Goal: Check status: Check status

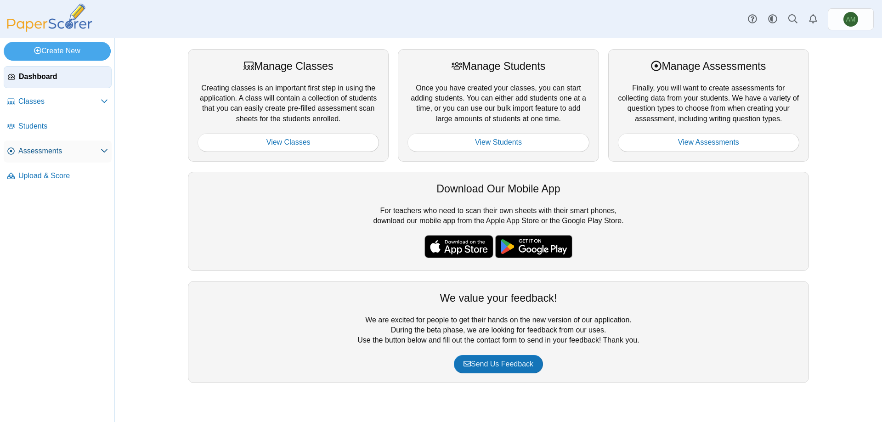
click at [82, 147] on span "Assessments" at bounding box center [59, 151] width 82 height 10
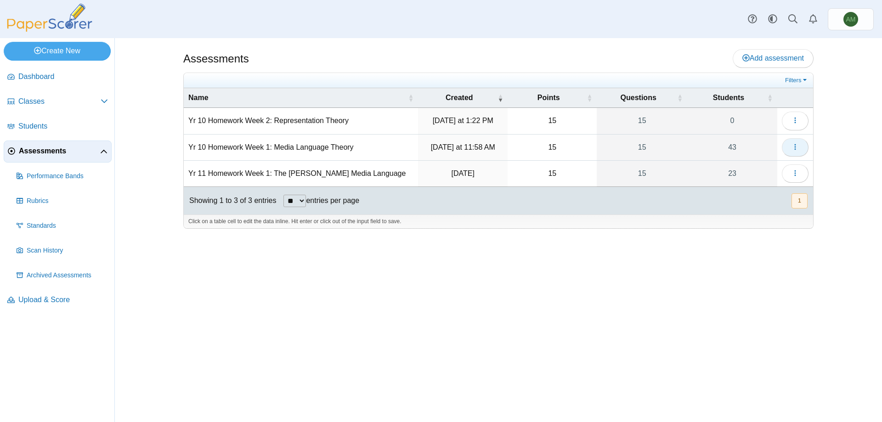
click at [798, 149] on icon "button" at bounding box center [795, 146] width 7 height 7
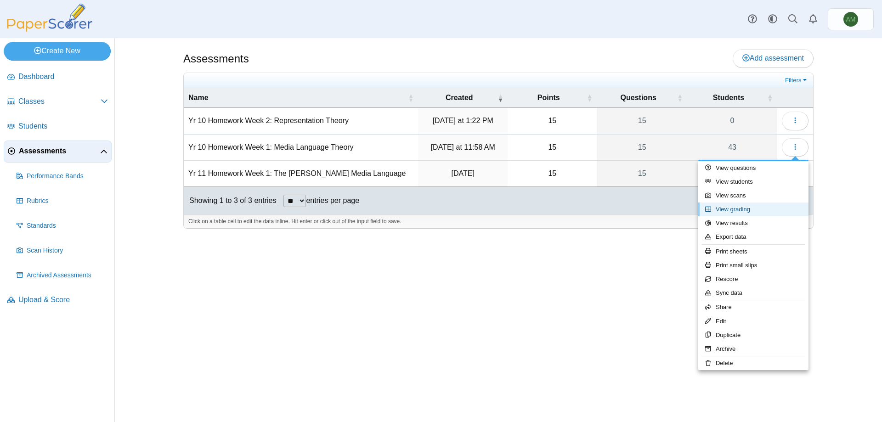
click at [765, 207] on link "View grading" at bounding box center [753, 210] width 110 height 14
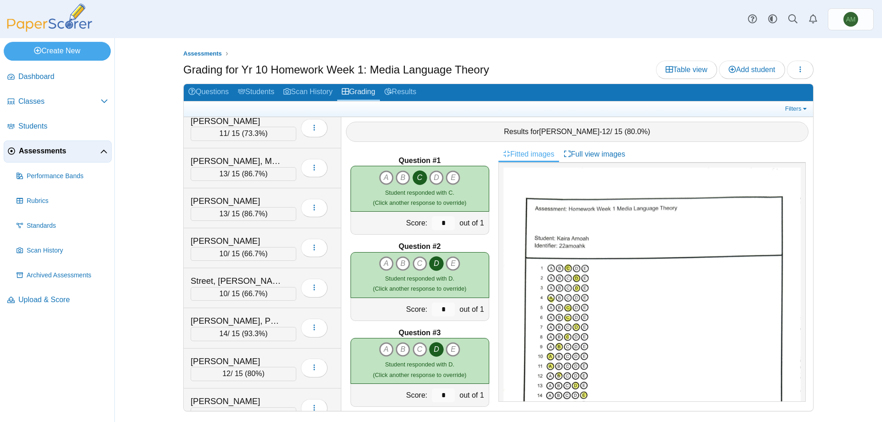
scroll to position [1427, 0]
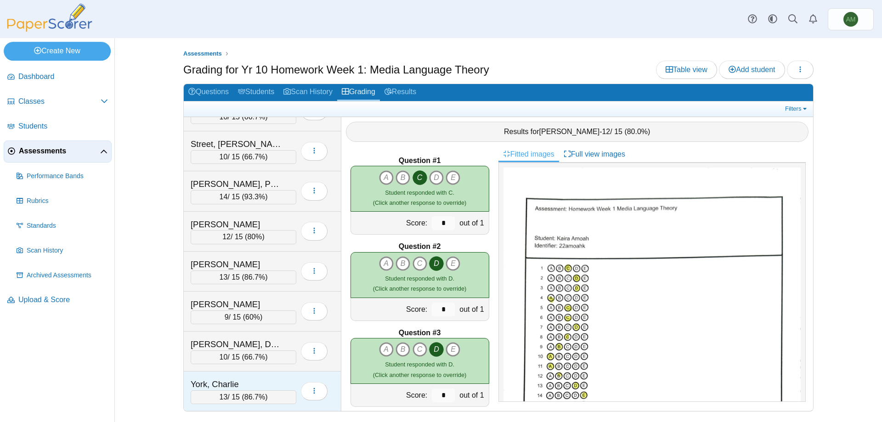
click at [253, 386] on div "York, Charlie" at bounding box center [237, 385] width 92 height 12
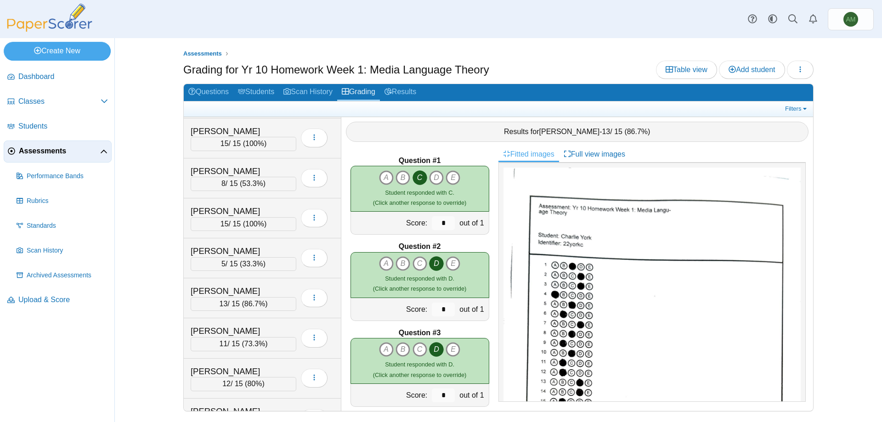
scroll to position [1068, 0]
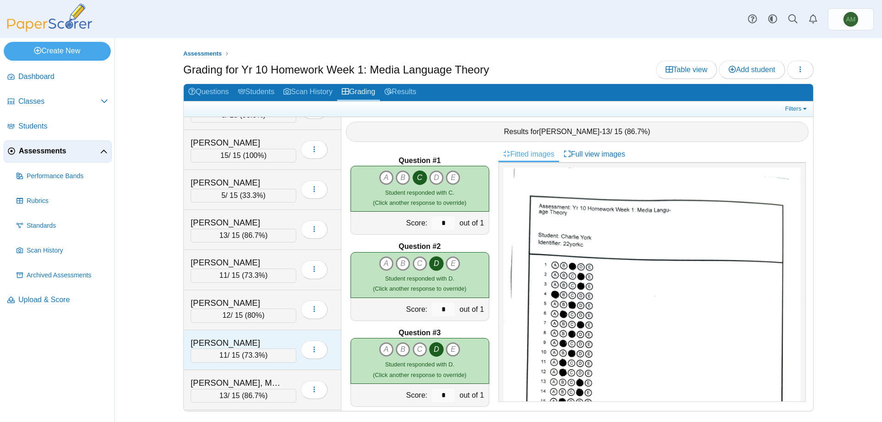
click at [231, 340] on div "[PERSON_NAME]" at bounding box center [237, 343] width 92 height 12
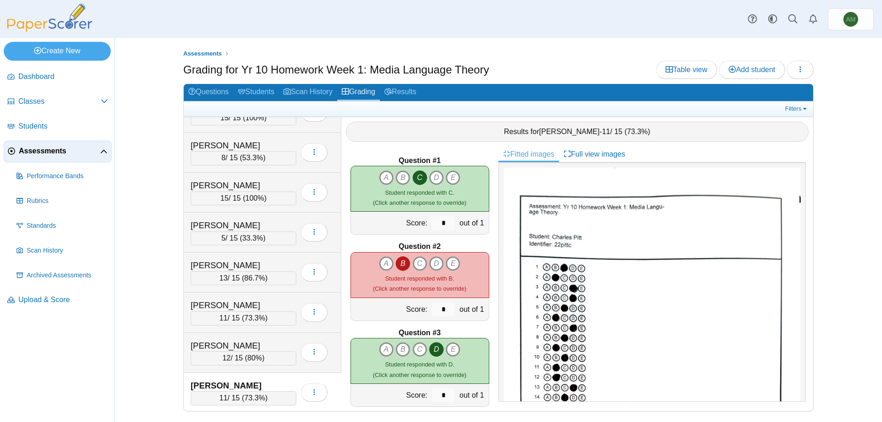
scroll to position [997, 0]
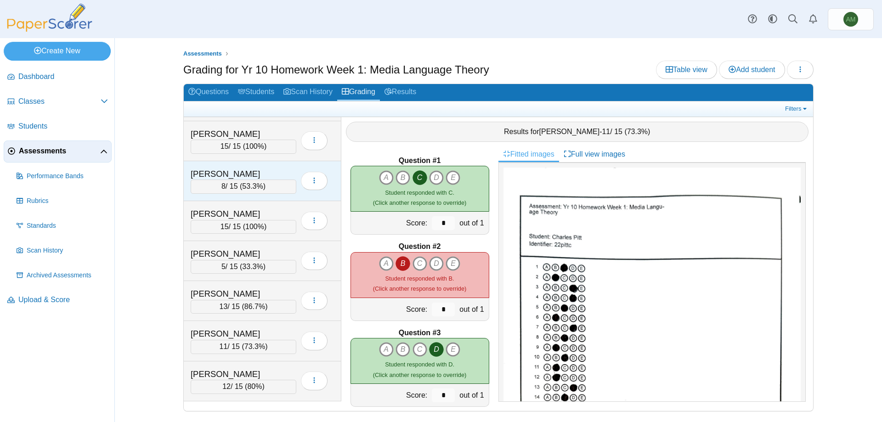
click at [233, 182] on div "8 / 15 ( 53.3% )" at bounding box center [244, 187] width 106 height 14
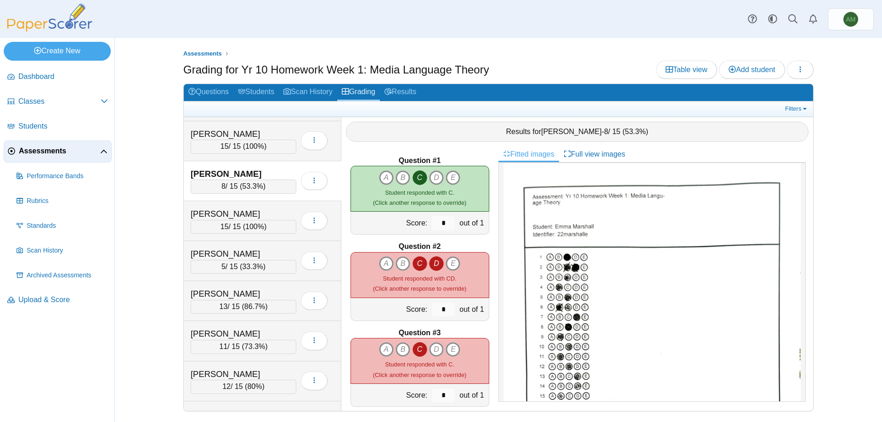
scroll to position [1427, 0]
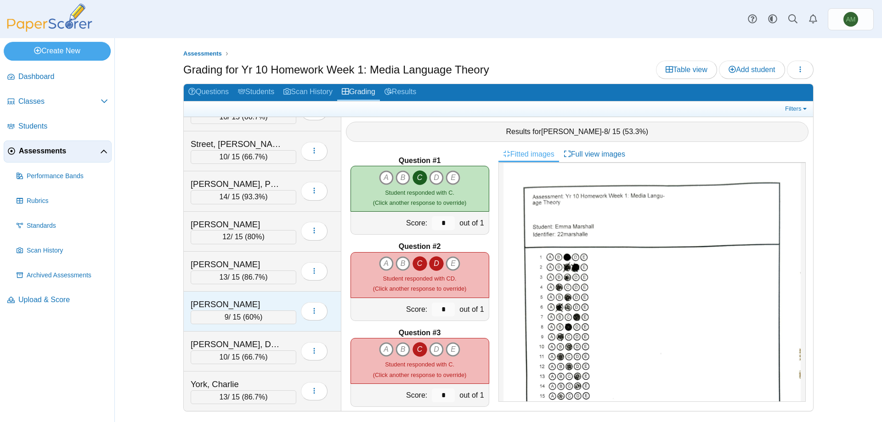
click at [263, 299] on div "[PERSON_NAME]" at bounding box center [237, 305] width 92 height 12
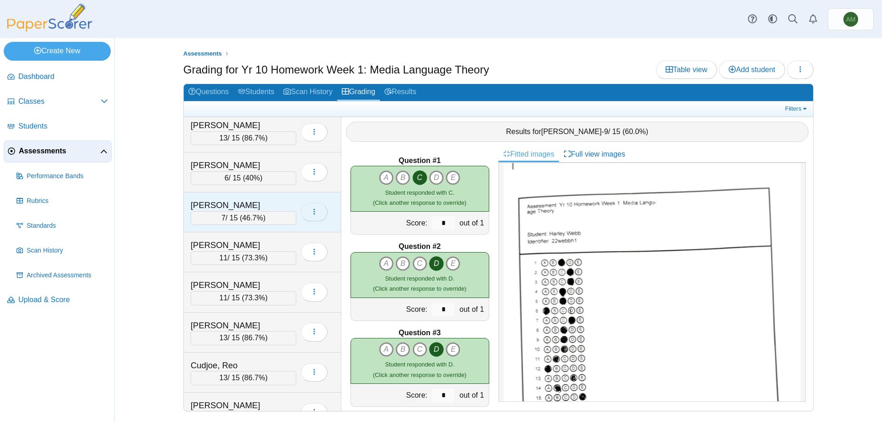
scroll to position [279, 0]
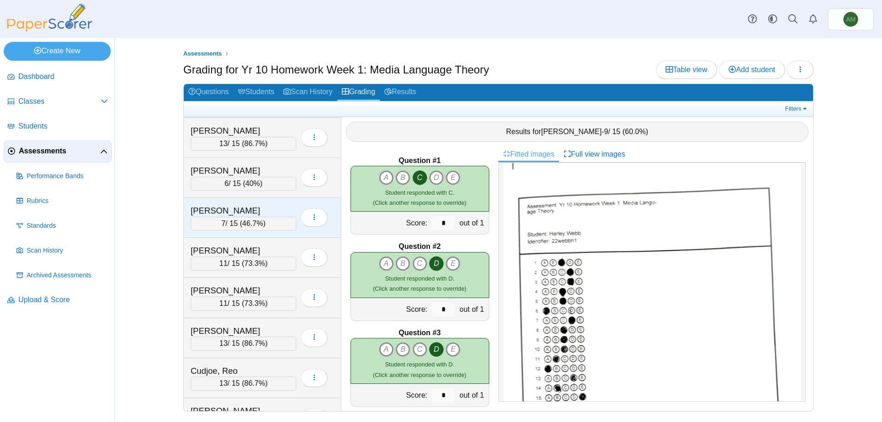
click at [276, 210] on div "[PERSON_NAME]" at bounding box center [237, 211] width 92 height 12
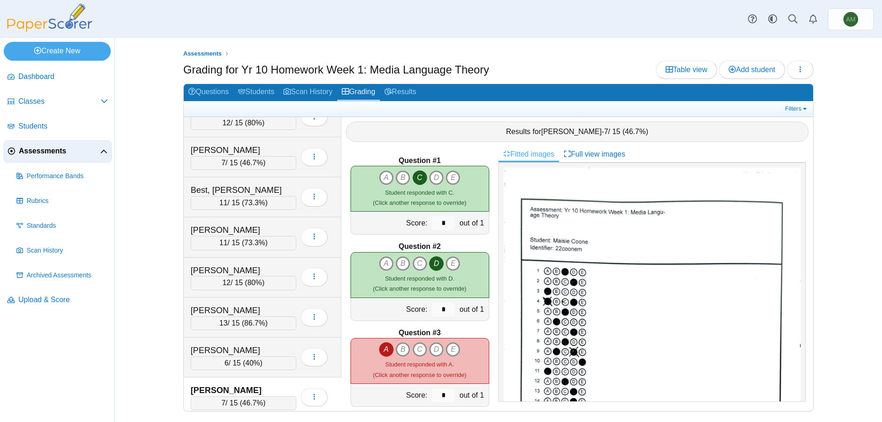
scroll to position [0, 0]
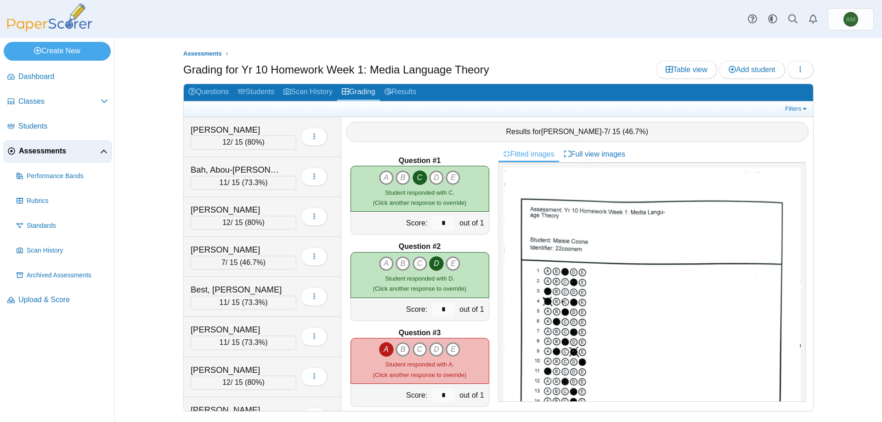
click at [66, 362] on nav "Dashboard Classes" at bounding box center [57, 242] width 114 height 360
